Goal: Task Accomplishment & Management: Use online tool/utility

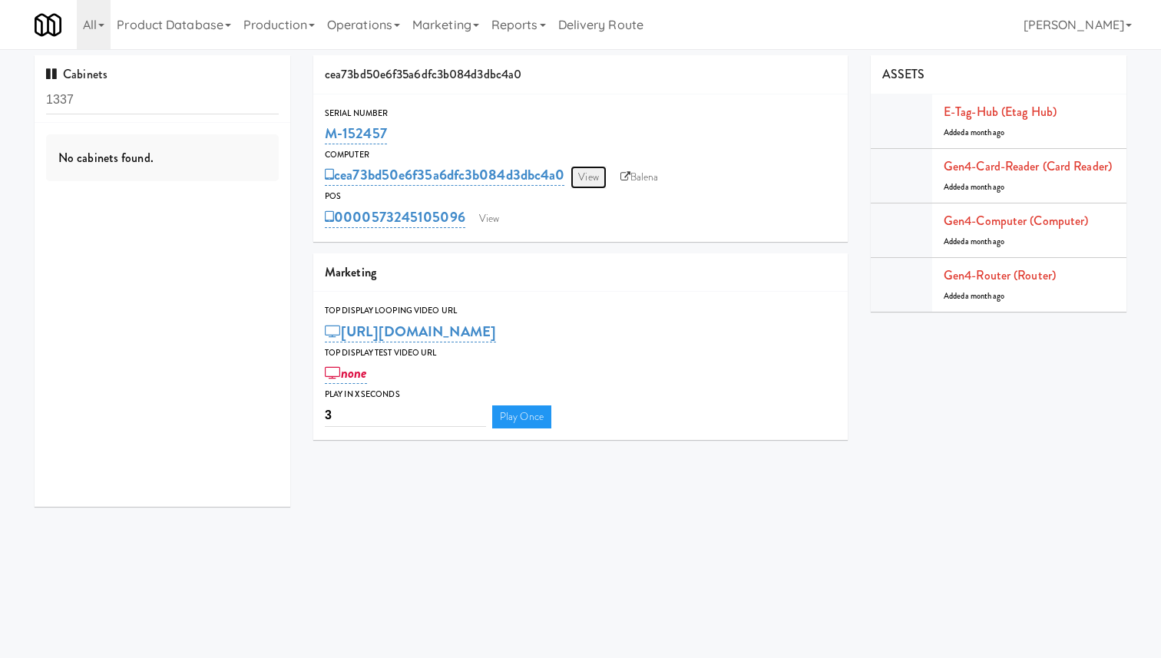
click at [590, 183] on link "View" at bounding box center [587, 177] width 35 height 23
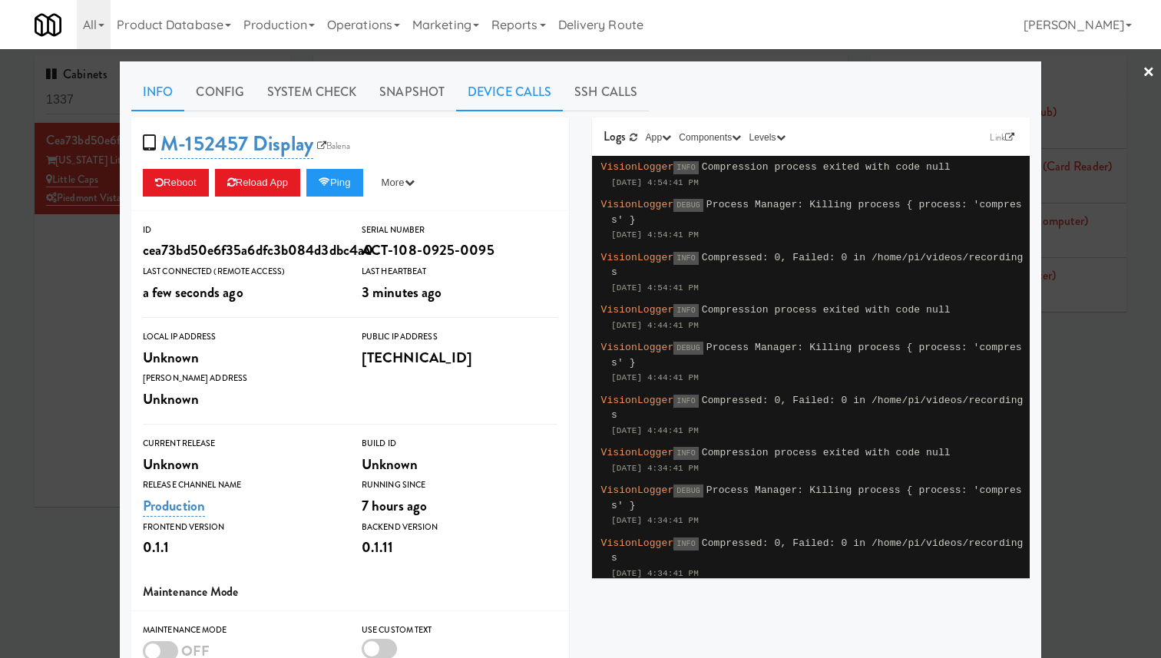
click at [504, 92] on link "Device Calls" at bounding box center [509, 92] width 107 height 38
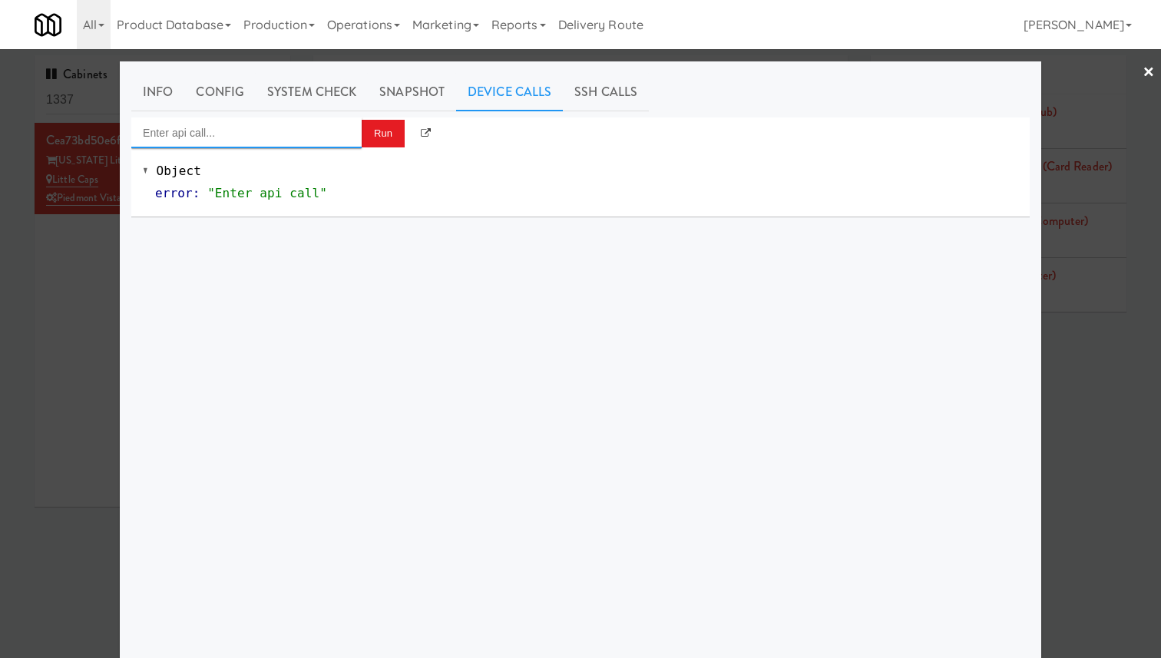
click at [294, 134] on input "Enter api call..." at bounding box center [246, 132] width 230 height 31
click at [306, 173] on div "[URL]" at bounding box center [246, 177] width 207 height 20
type input "Cooler: Toggle Restocking"
click at [401, 132] on button "Run" at bounding box center [383, 134] width 43 height 28
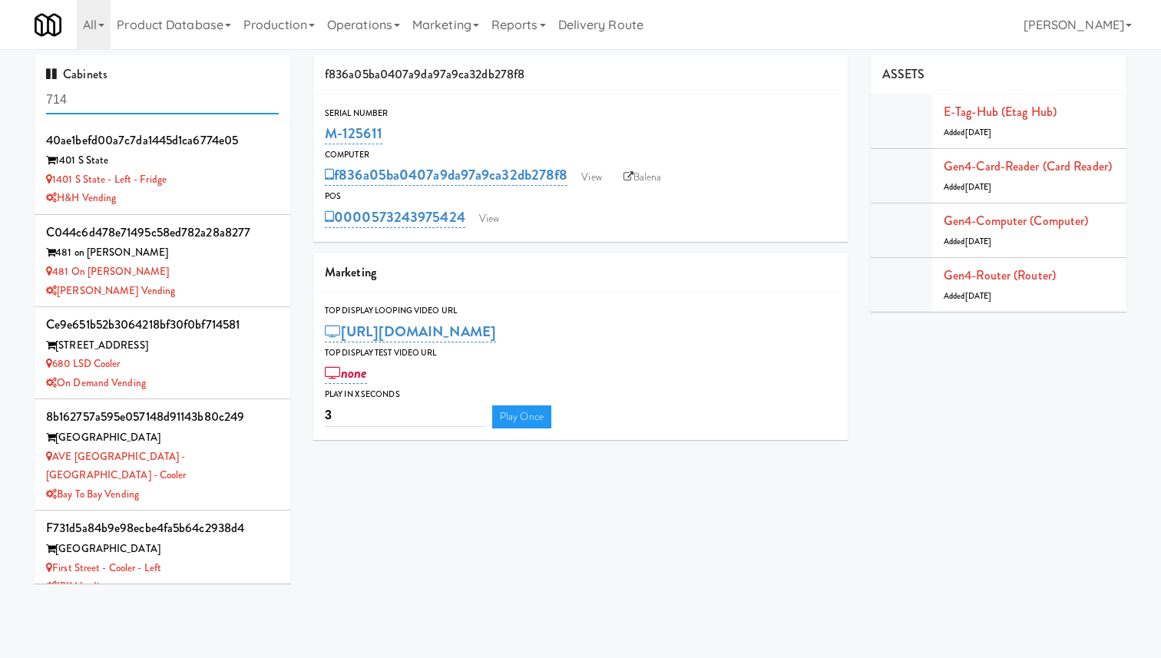
scroll to position [848, 0]
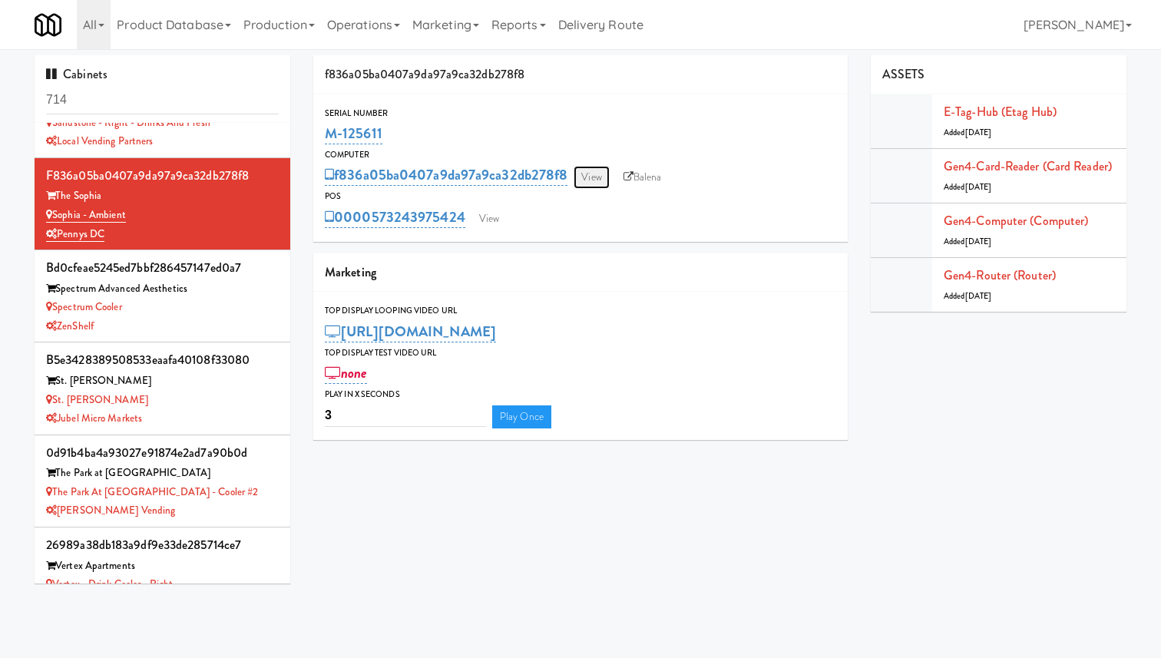
click at [591, 182] on link "View" at bounding box center [590, 177] width 35 height 23
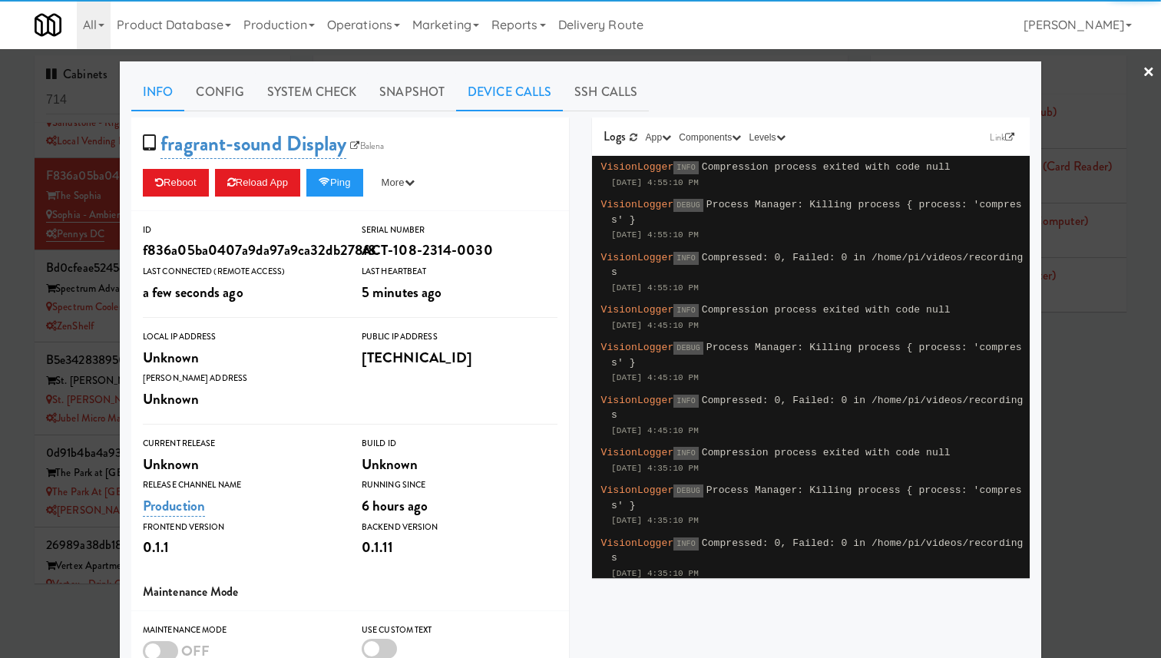
click at [537, 98] on link "Device Calls" at bounding box center [509, 92] width 107 height 38
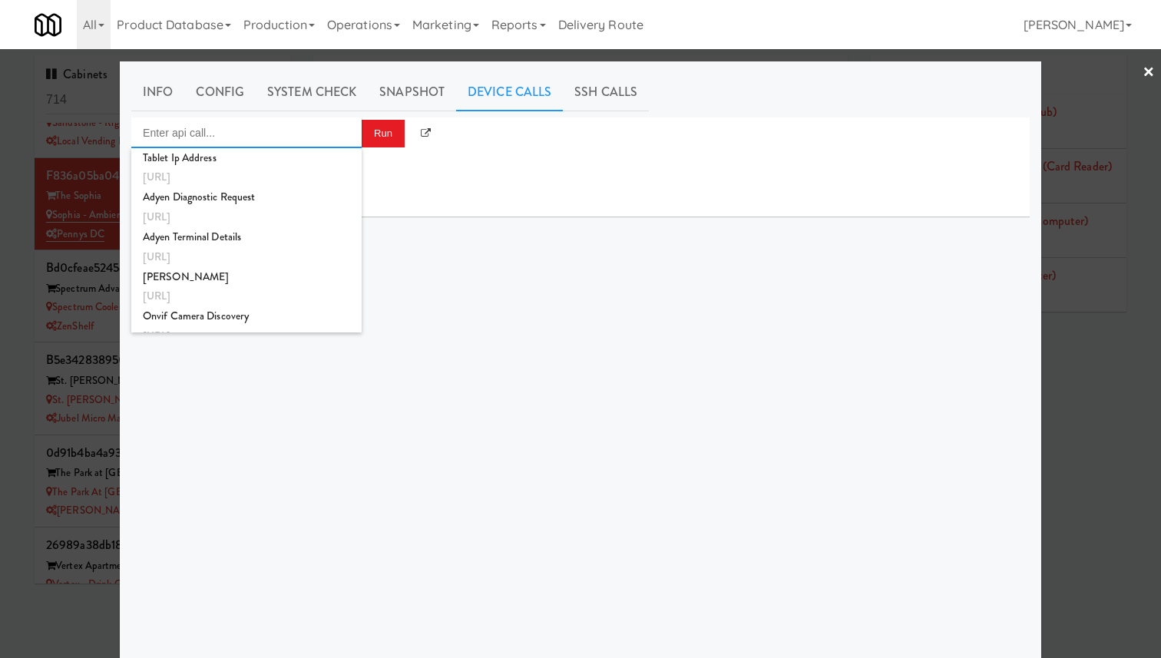
click at [327, 130] on input "Enter api call..." at bounding box center [246, 132] width 230 height 31
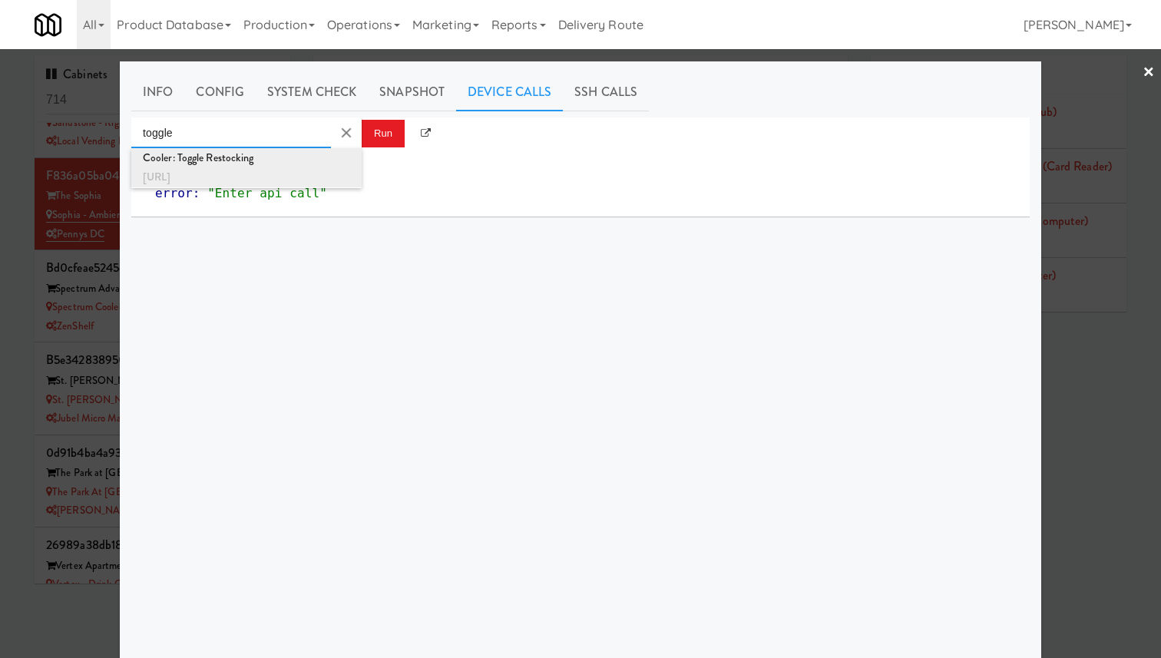
click at [319, 169] on div "[URL]" at bounding box center [246, 177] width 207 height 20
type input "Cooler: Toggle Restocking"
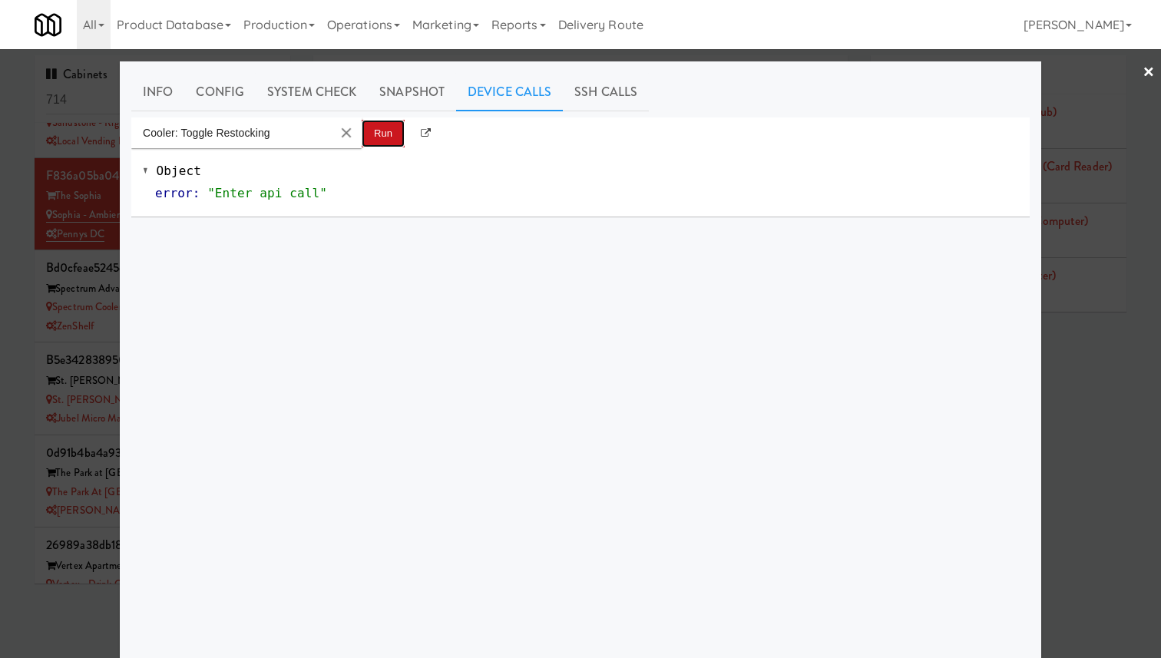
click at [372, 145] on button "Run" at bounding box center [383, 134] width 43 height 28
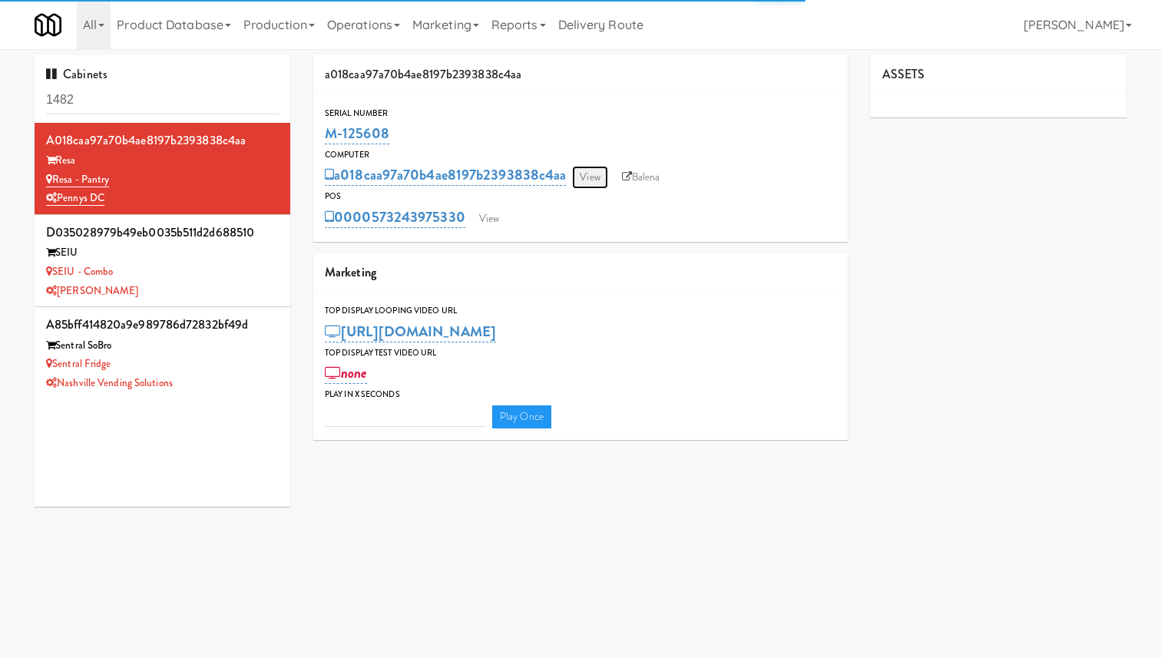
click at [590, 181] on link "View" at bounding box center [589, 177] width 35 height 23
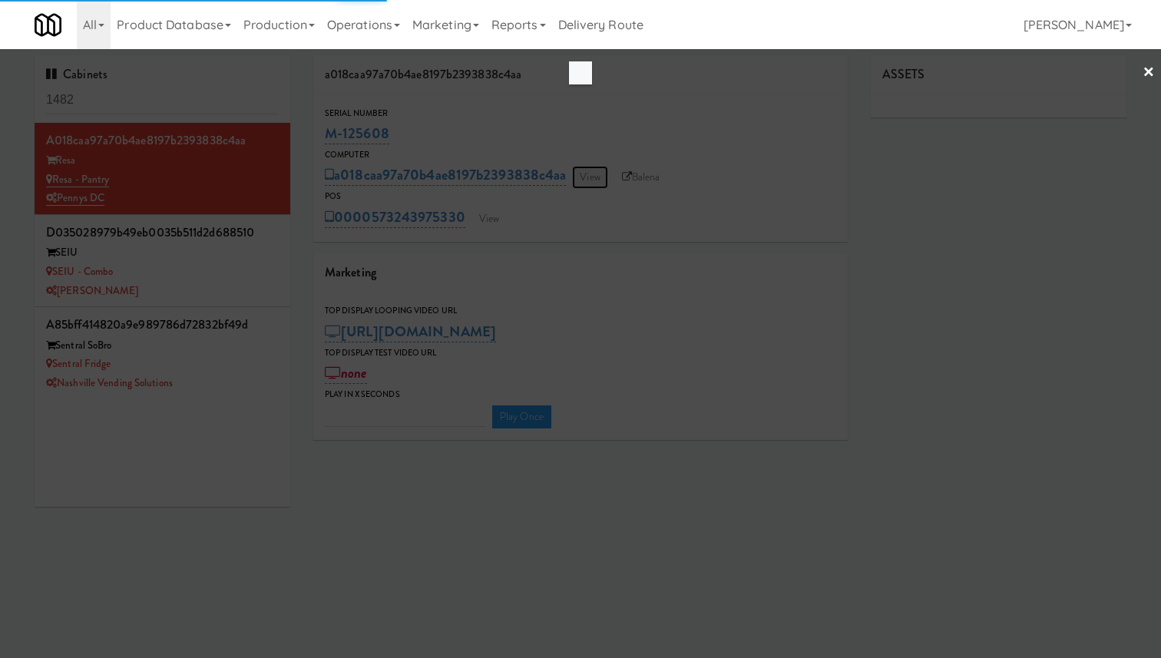
type input "3"
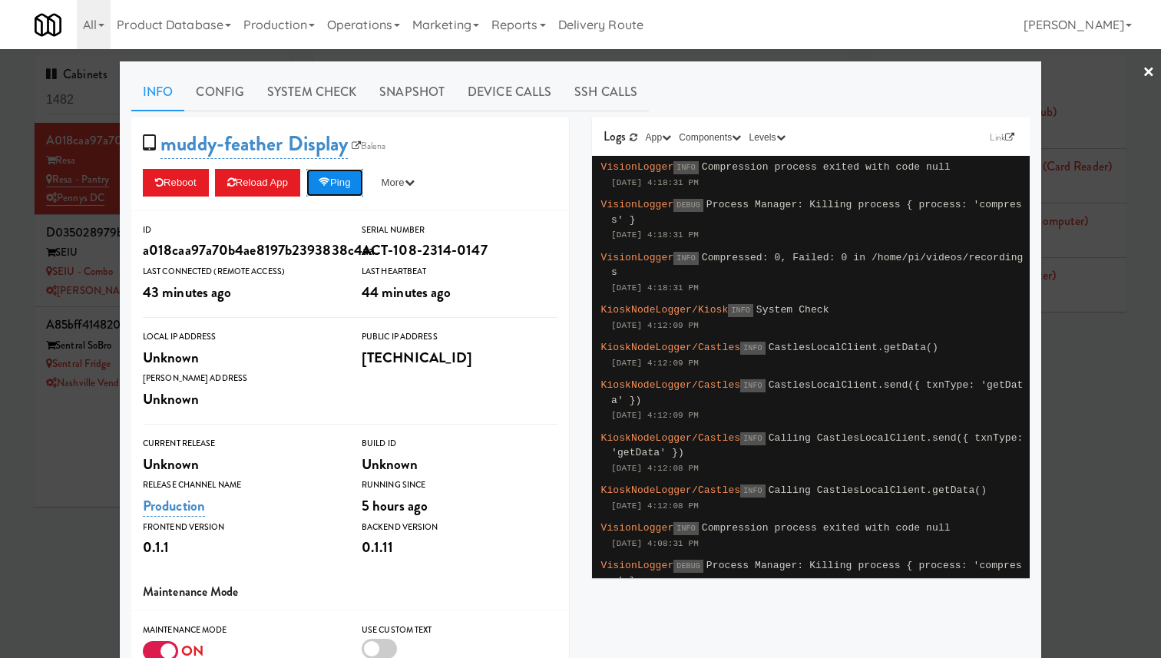
click at [354, 187] on button "Ping" at bounding box center [334, 183] width 57 height 28
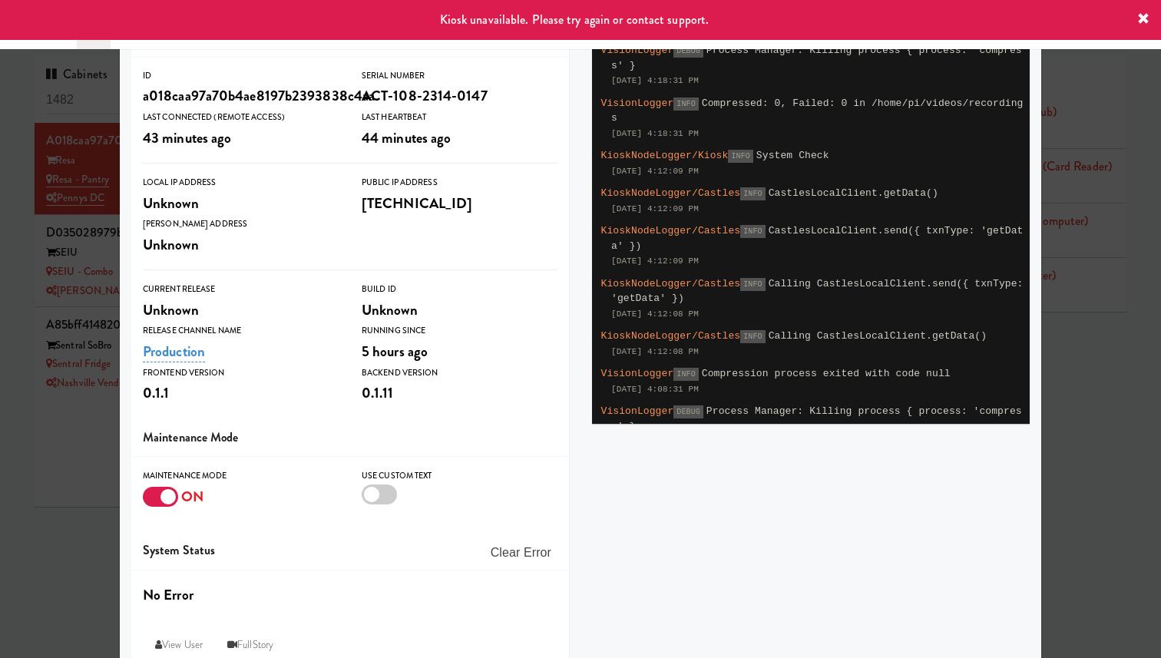
scroll to position [178, 0]
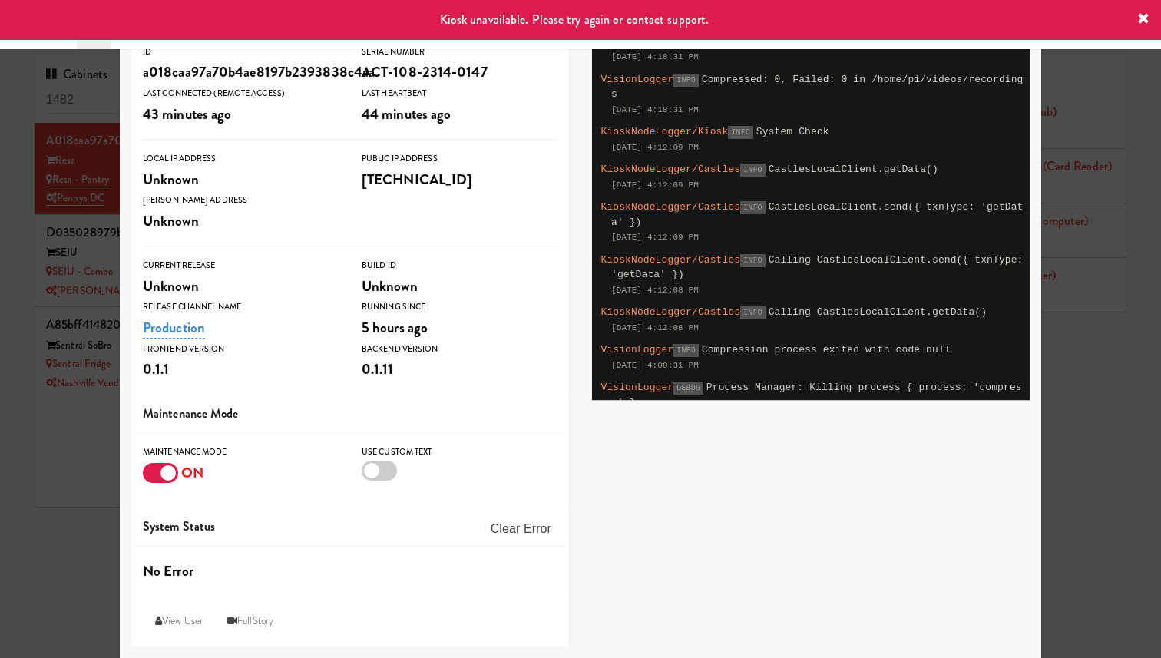
click at [91, 306] on div at bounding box center [580, 329] width 1161 height 658
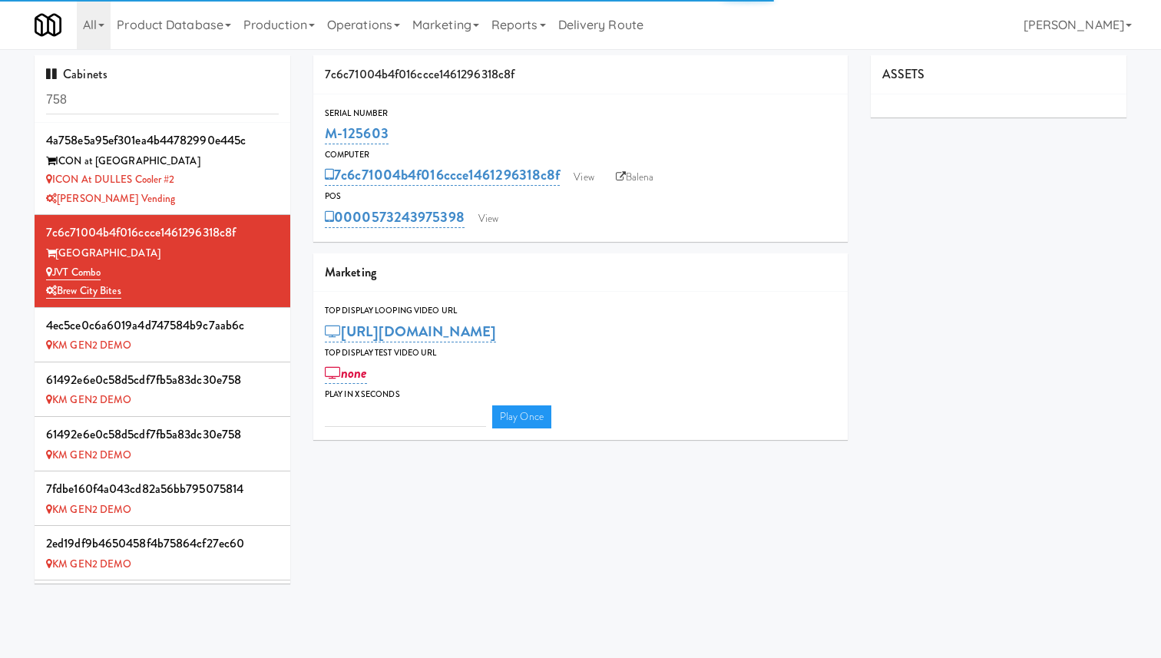
type input "3"
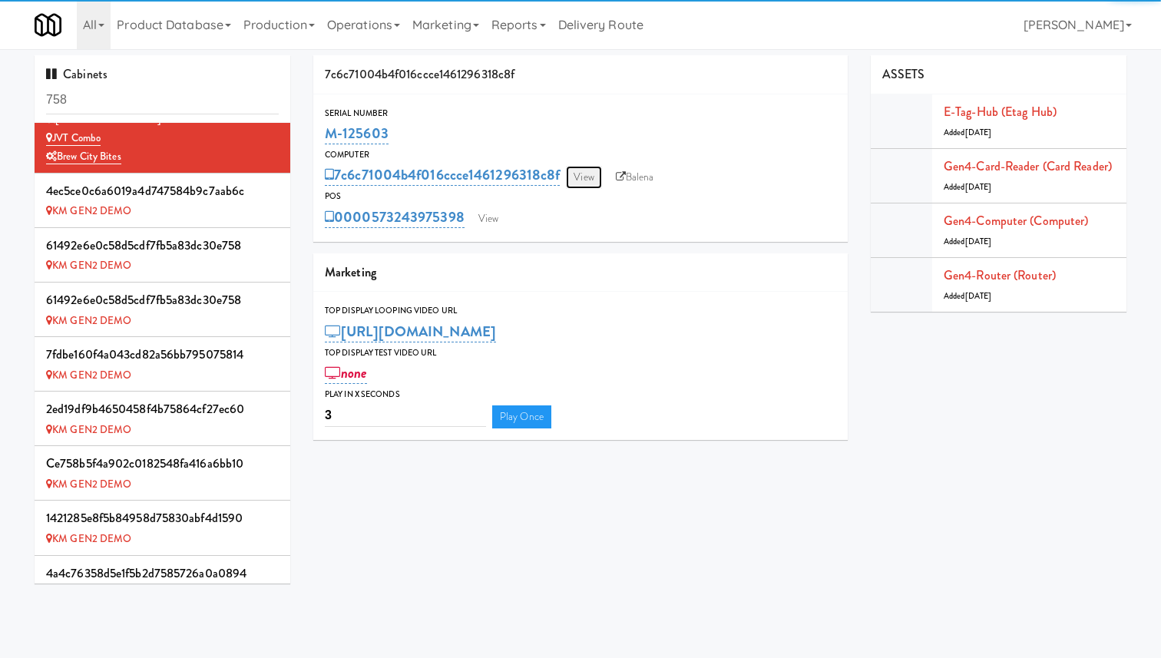
click at [581, 169] on link "View" at bounding box center [583, 177] width 35 height 23
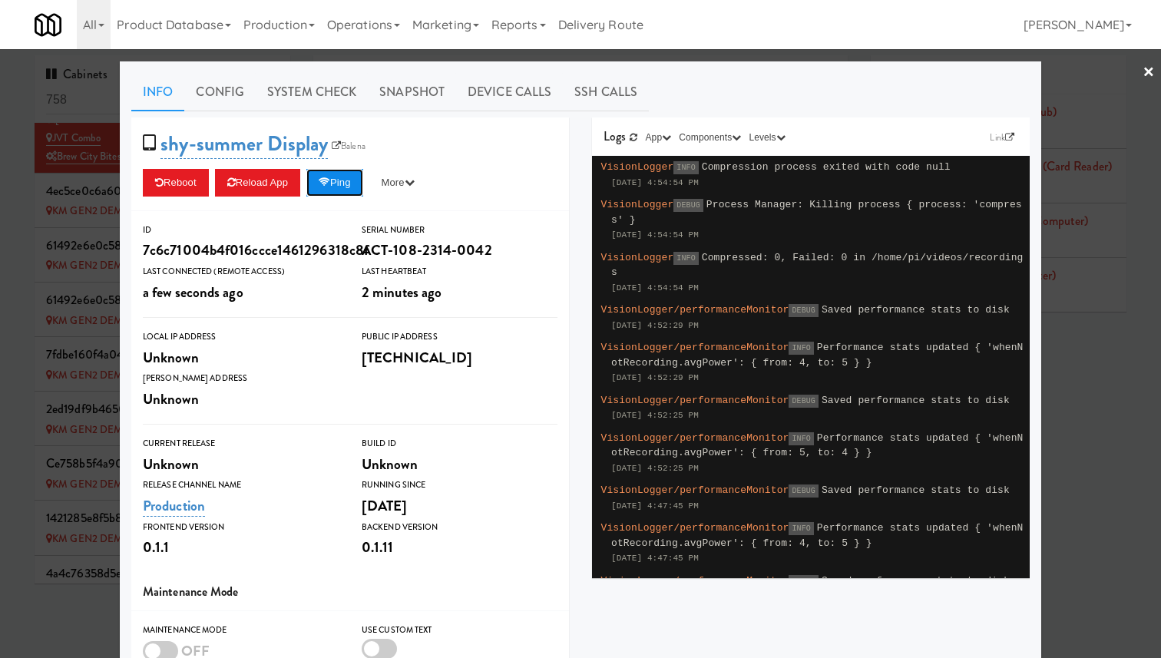
click at [361, 181] on button "Ping" at bounding box center [334, 183] width 57 height 28
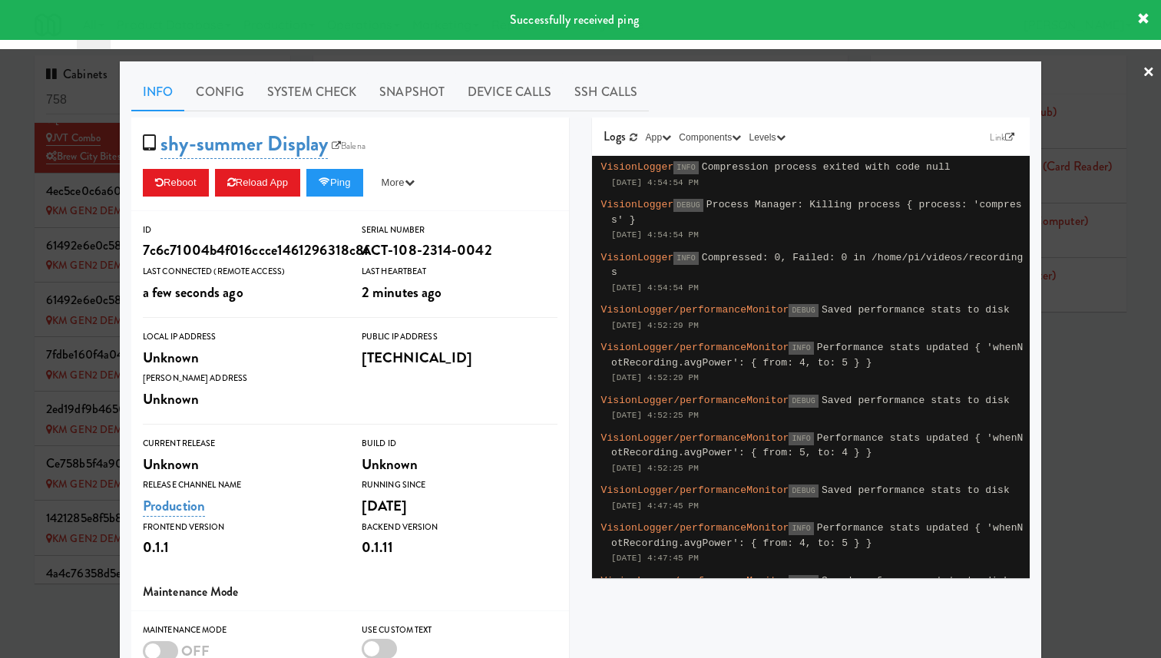
click at [78, 206] on div at bounding box center [580, 329] width 1161 height 658
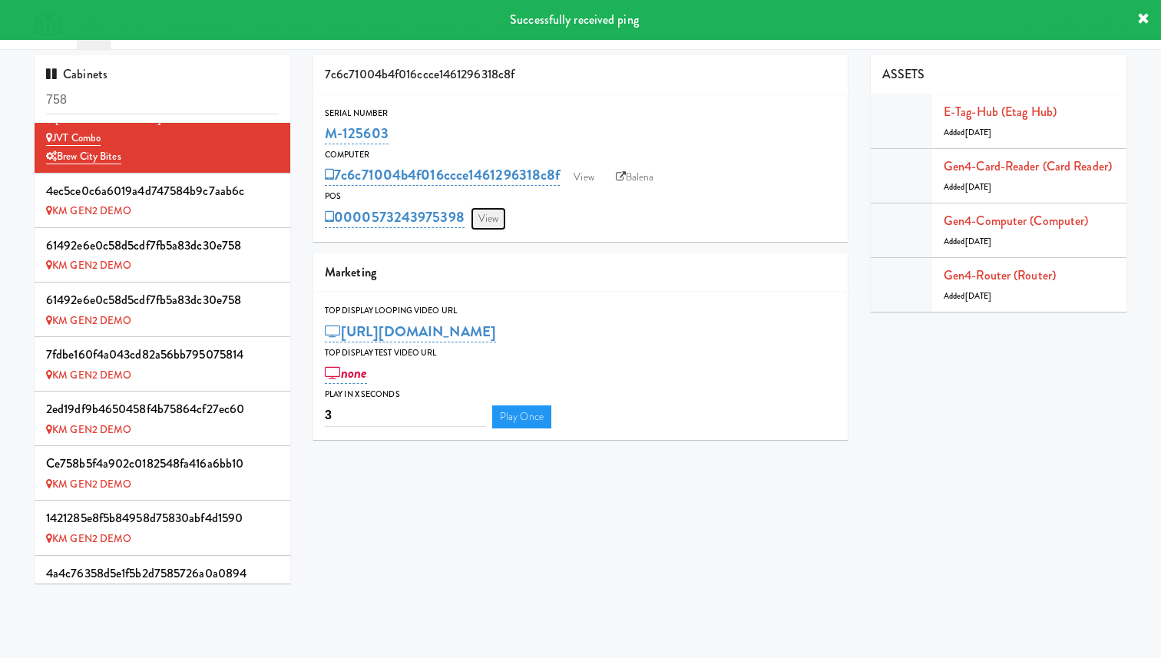
click at [493, 221] on link "View" at bounding box center [488, 218] width 35 height 23
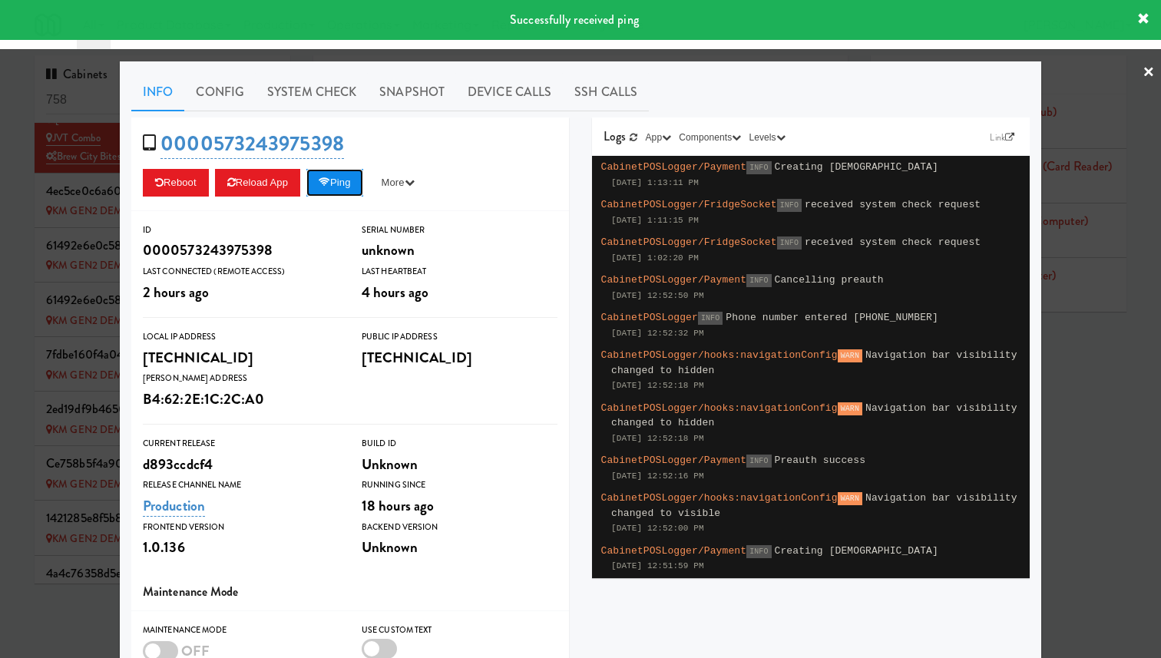
click at [340, 183] on button "Ping" at bounding box center [334, 183] width 57 height 28
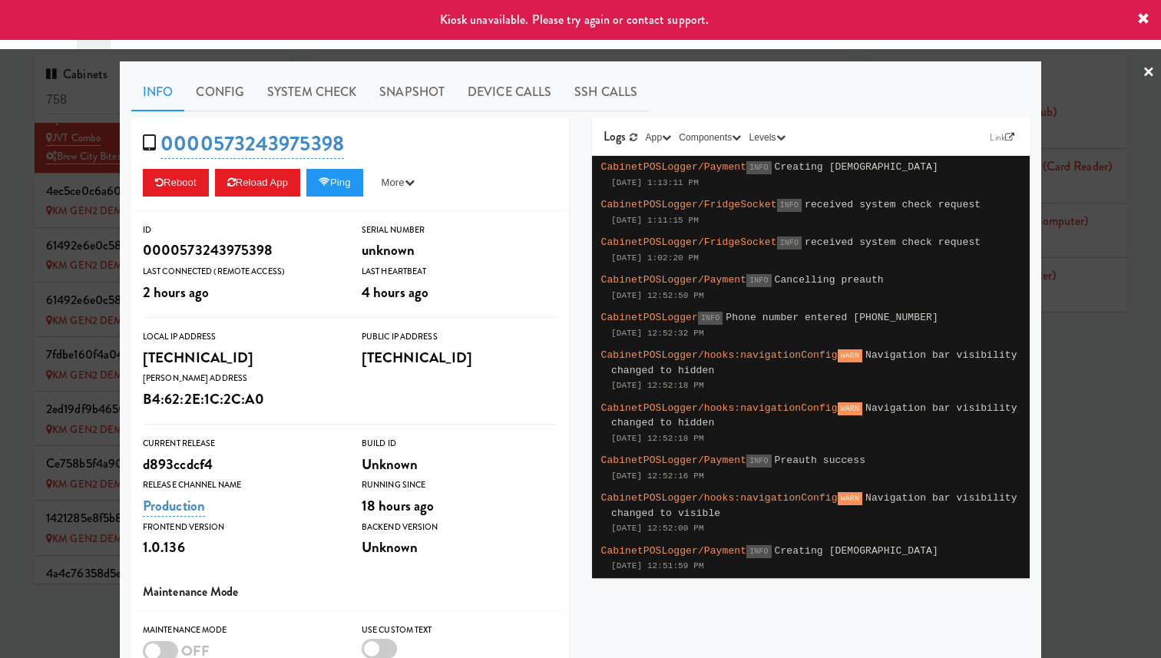
click at [83, 211] on div at bounding box center [580, 329] width 1161 height 658
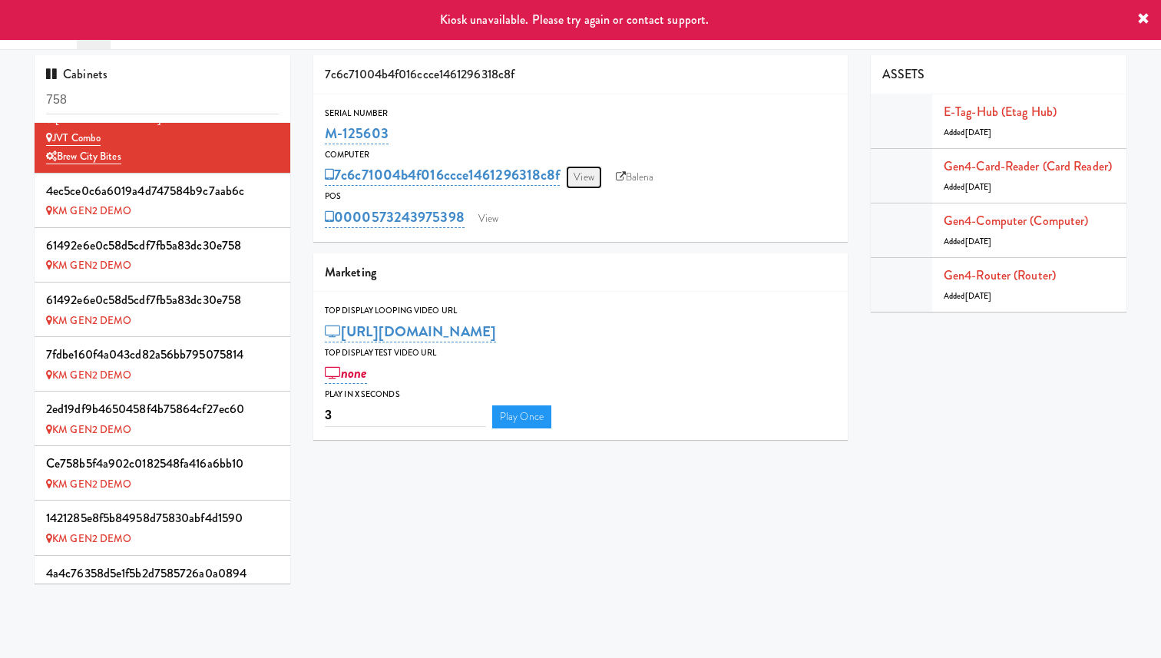
click at [593, 174] on link "View" at bounding box center [583, 177] width 35 height 23
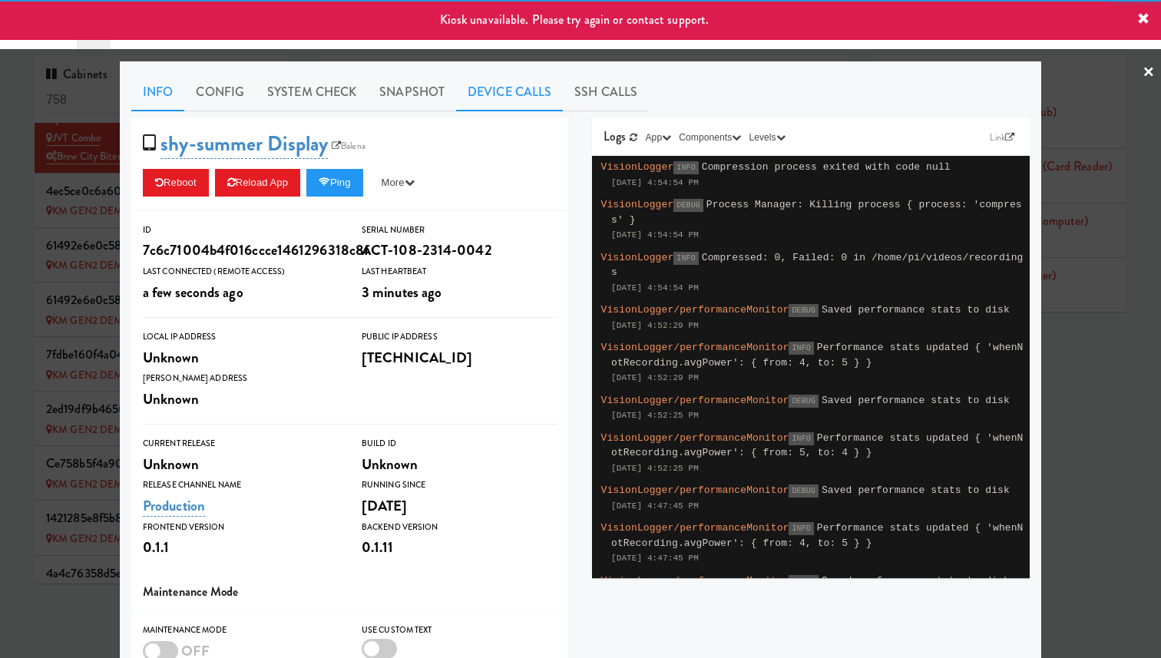
click at [529, 95] on link "Device Calls" at bounding box center [509, 92] width 107 height 38
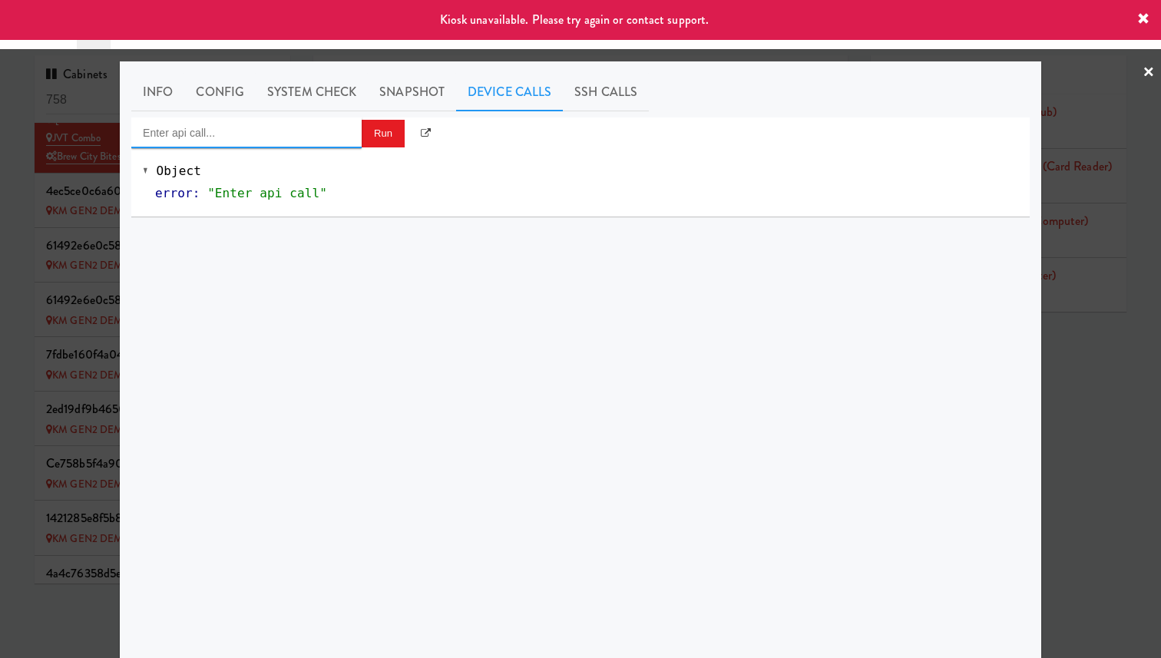
click at [321, 133] on input "Enter api call..." at bounding box center [246, 132] width 230 height 31
click at [316, 166] on div "POS App Reload" at bounding box center [246, 158] width 207 height 20
type input "POS App Reload"
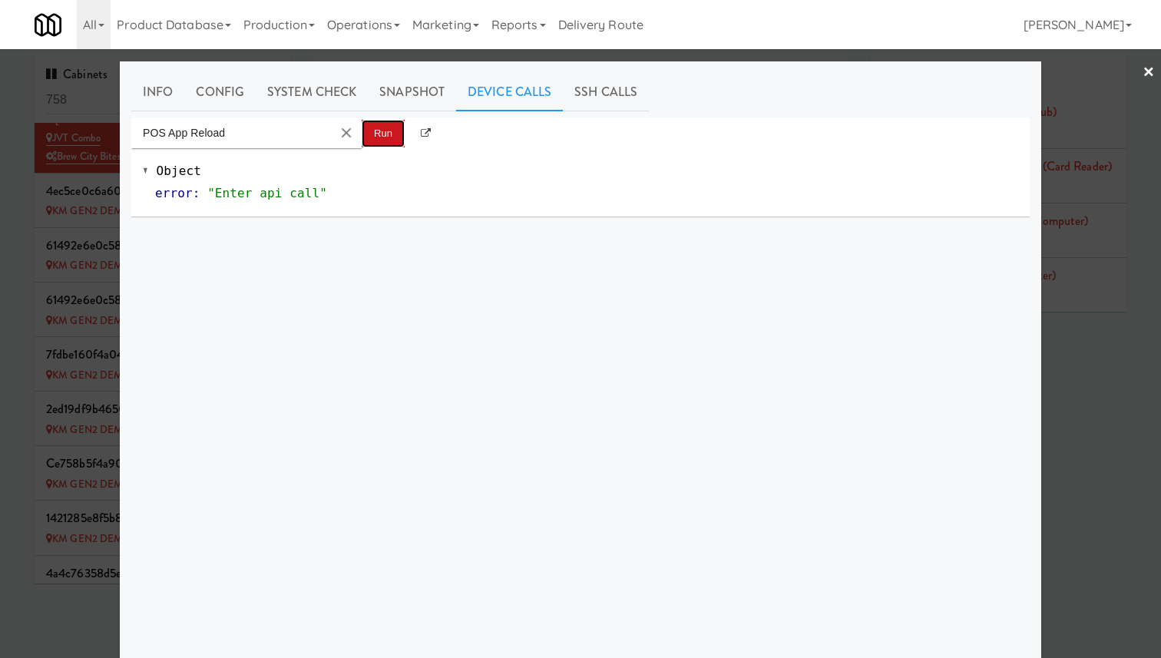
click at [388, 131] on button "Run" at bounding box center [383, 134] width 43 height 28
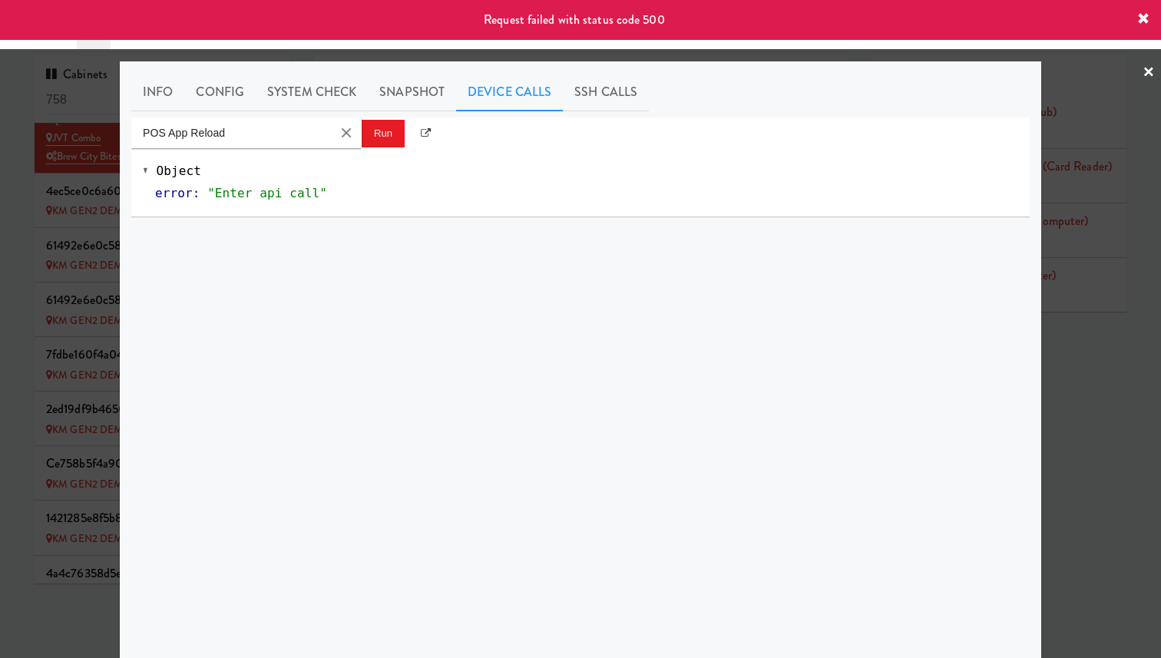
click at [93, 188] on div at bounding box center [580, 329] width 1161 height 658
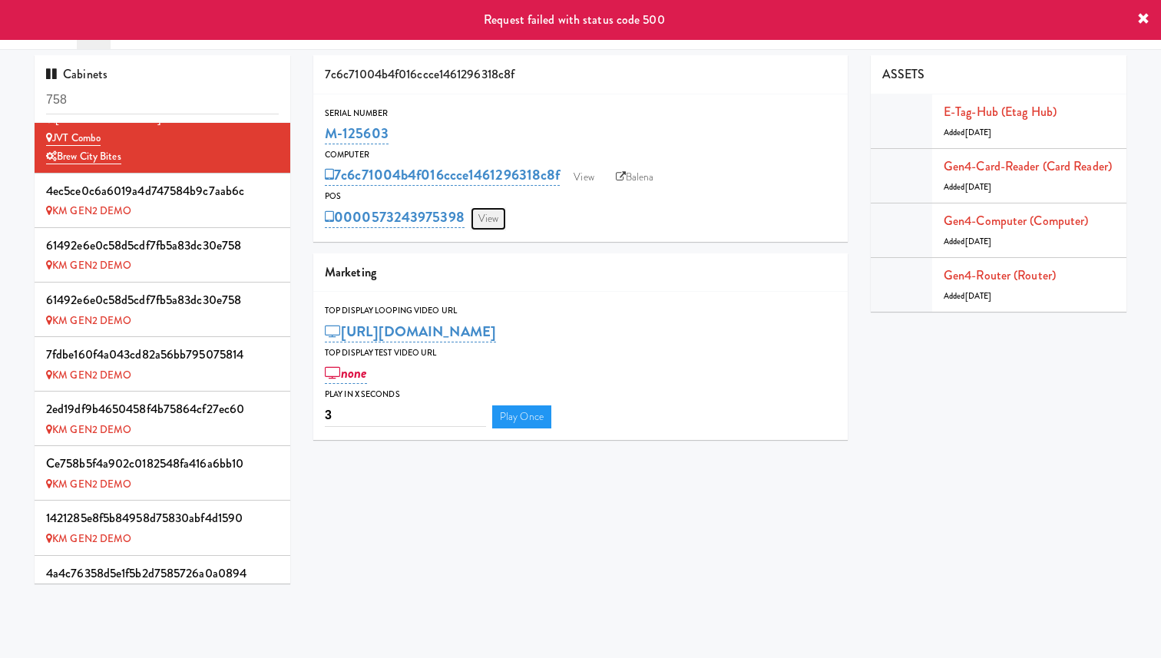
click at [496, 218] on link "View" at bounding box center [488, 218] width 35 height 23
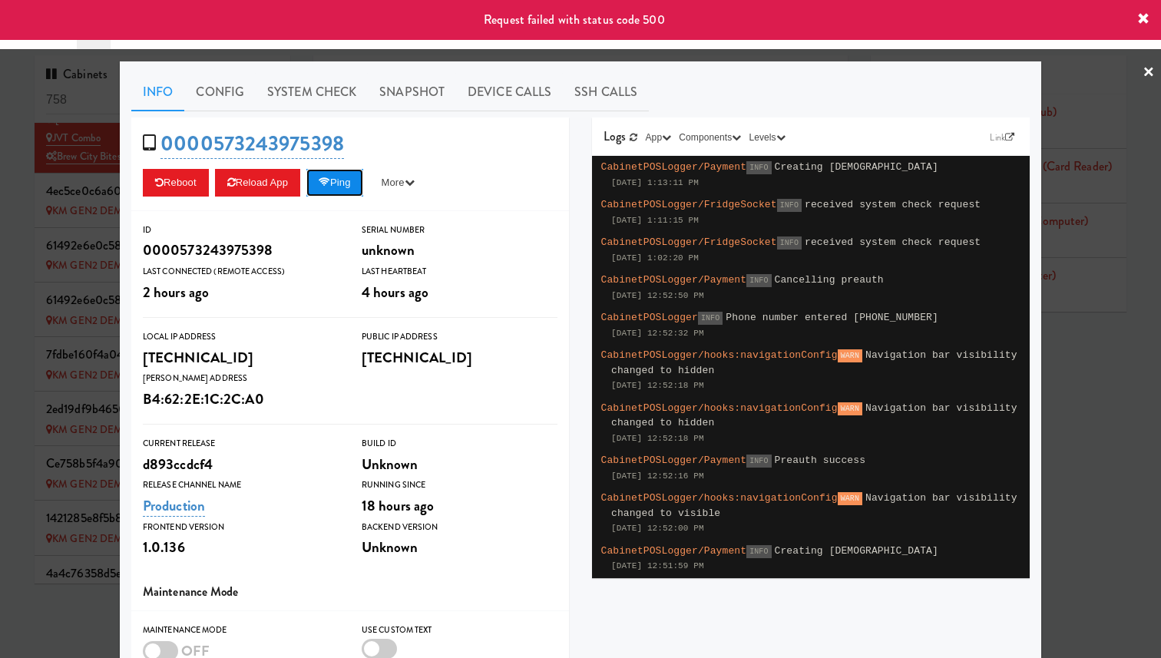
click at [346, 183] on button "Ping" at bounding box center [334, 183] width 57 height 28
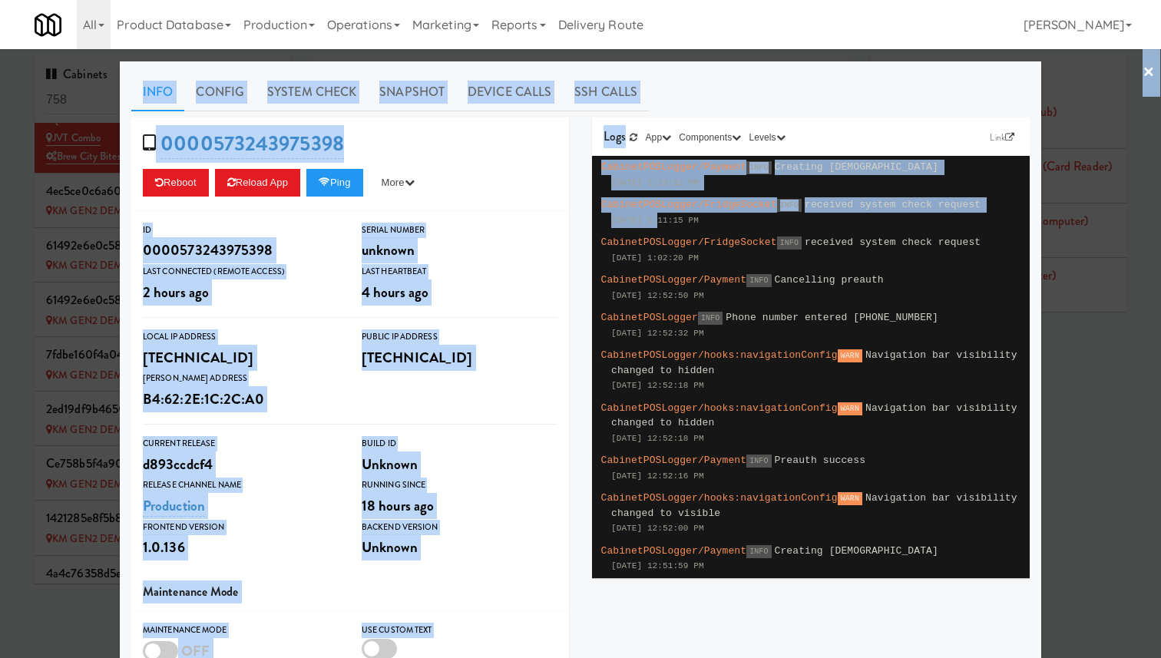
drag, startPoint x: 58, startPoint y: 196, endPoint x: 658, endPoint y: 220, distance: 600.0
click at [658, 220] on div "× Info Config System Check Snapshot Device Calls SSH Calls 0000573243975398 Reb…" at bounding box center [580, 329] width 1161 height 658
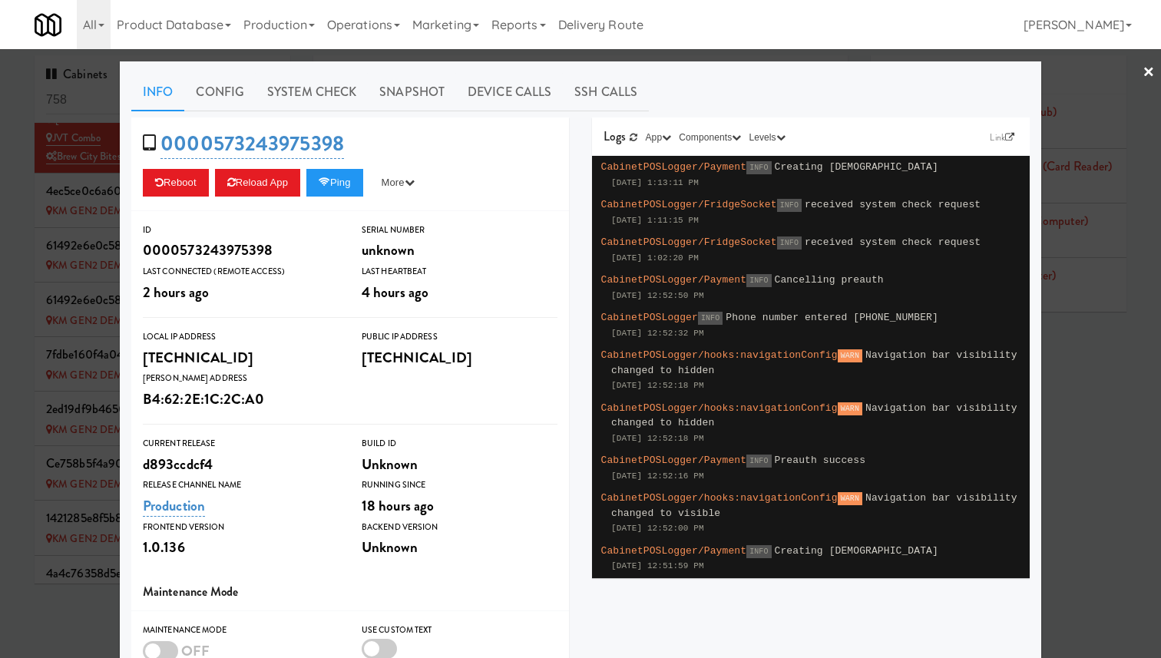
click at [705, 235] on div "CabinetPOSLogger/FridgeSocket INFO received system check request Sep 24, 2025 1…" at bounding box center [810, 250] width 425 height 38
click at [78, 183] on div at bounding box center [580, 329] width 1161 height 658
